Goal: Task Accomplishment & Management: Manage account settings

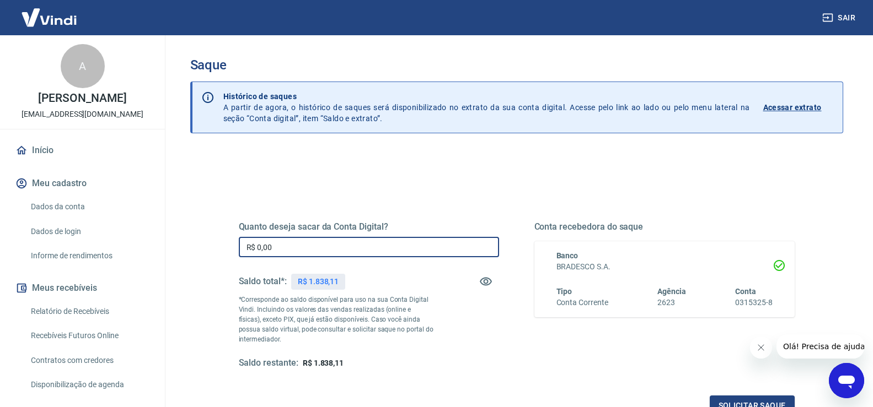
drag, startPoint x: 323, startPoint y: 250, endPoint x: 213, endPoint y: 241, distance: 110.5
click at [215, 242] on div "Quanto deseja sacar da Conta Digital? R$ 0,00 ​ Saldo total*: R$ 1.838,11 *Corr…" at bounding box center [516, 301] width 609 height 256
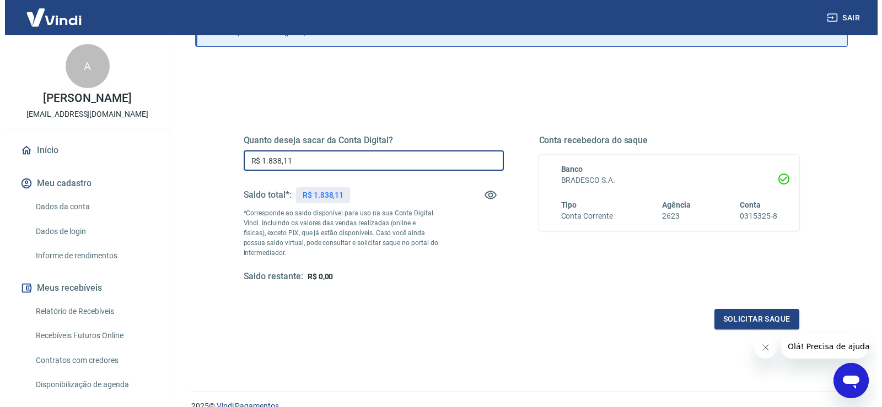
scroll to position [83, 0]
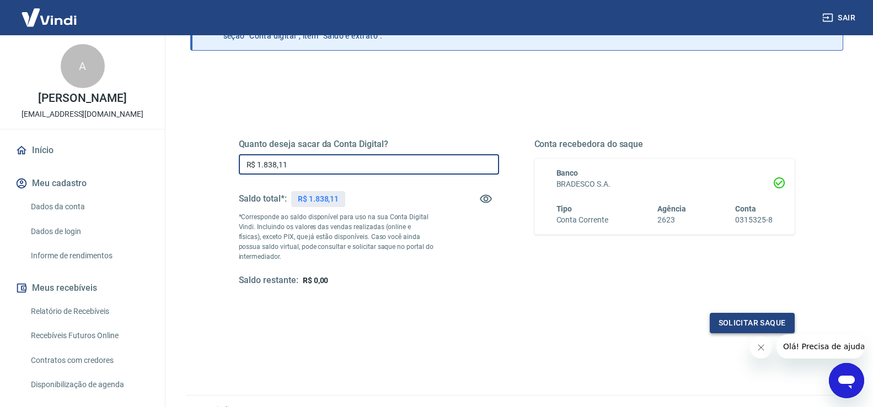
type input "R$ 1.838,11"
click at [757, 320] on button "Solicitar saque" at bounding box center [751, 323] width 85 height 20
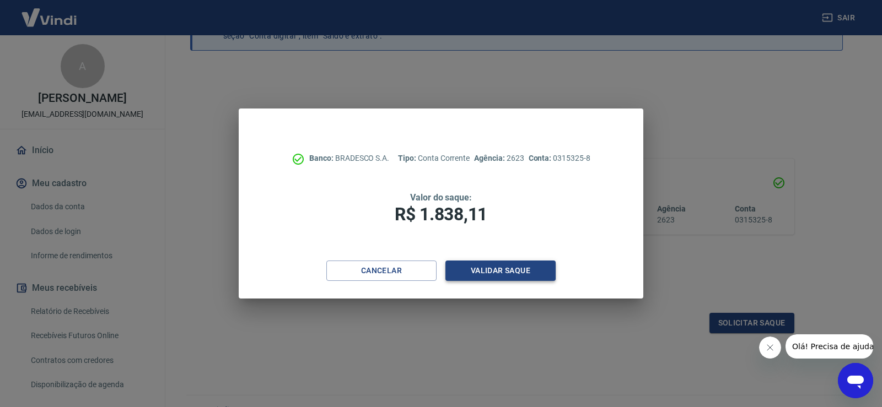
click at [497, 271] on button "Validar saque" at bounding box center [500, 271] width 110 height 20
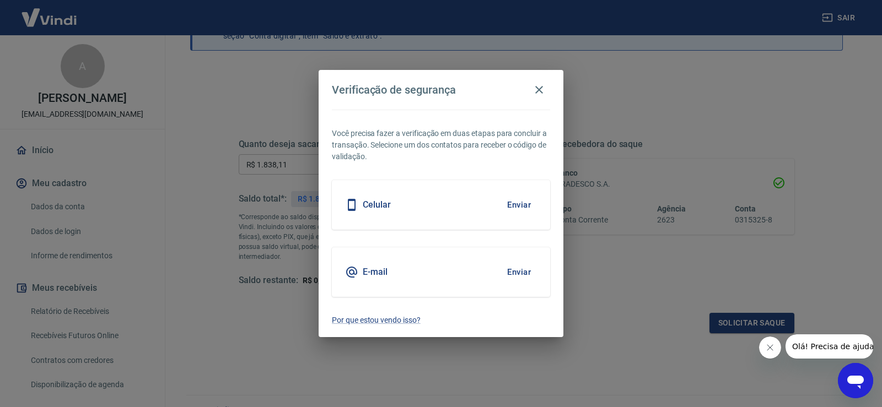
click at [526, 273] on button "Enviar" at bounding box center [519, 272] width 36 height 23
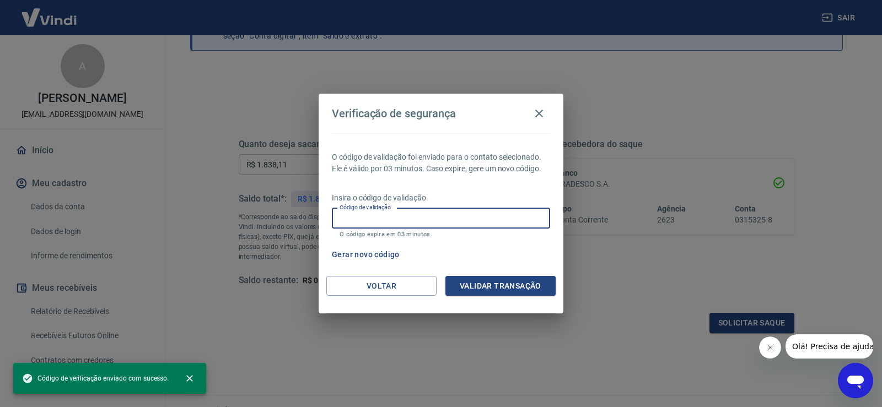
click at [491, 220] on input "Código de validação" at bounding box center [441, 218] width 218 height 20
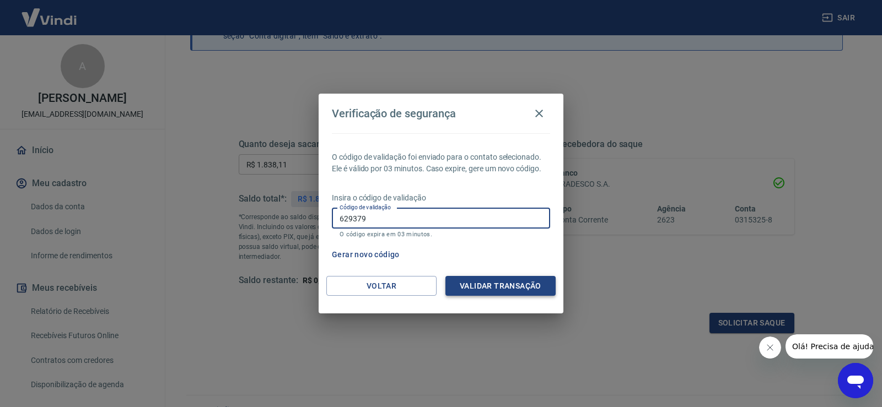
type input "629379"
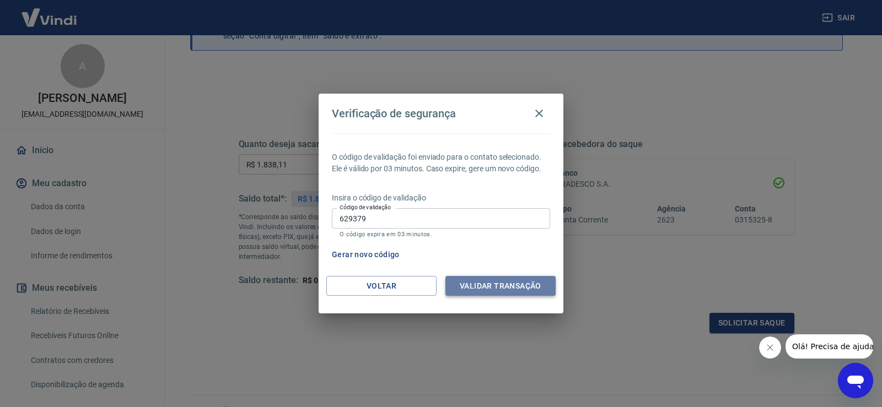
click at [502, 286] on button "Validar transação" at bounding box center [500, 286] width 110 height 20
